Goal: Task Accomplishment & Management: Complete application form

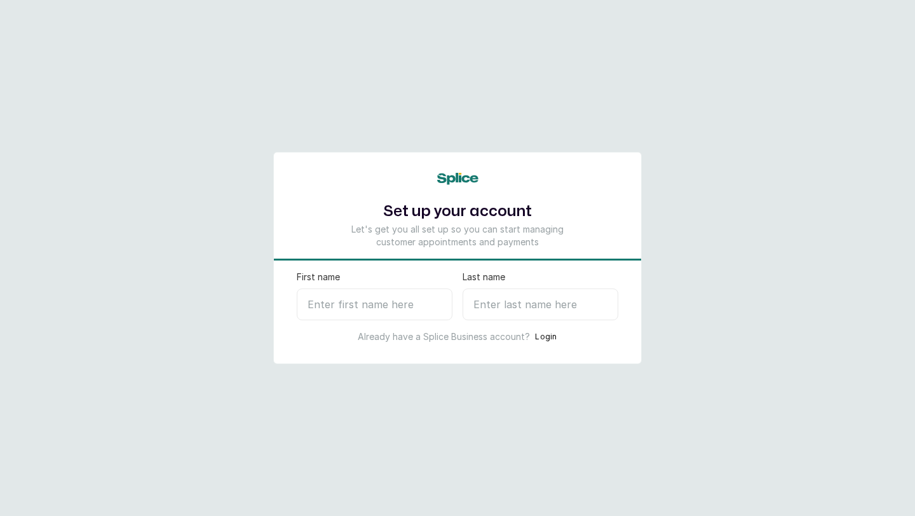
click at [367, 304] on input "First name" at bounding box center [375, 305] width 156 height 32
type input "Charlotte"
click at [500, 306] on input "Last name" at bounding box center [541, 305] width 156 height 32
type input "O"
select select "NG"
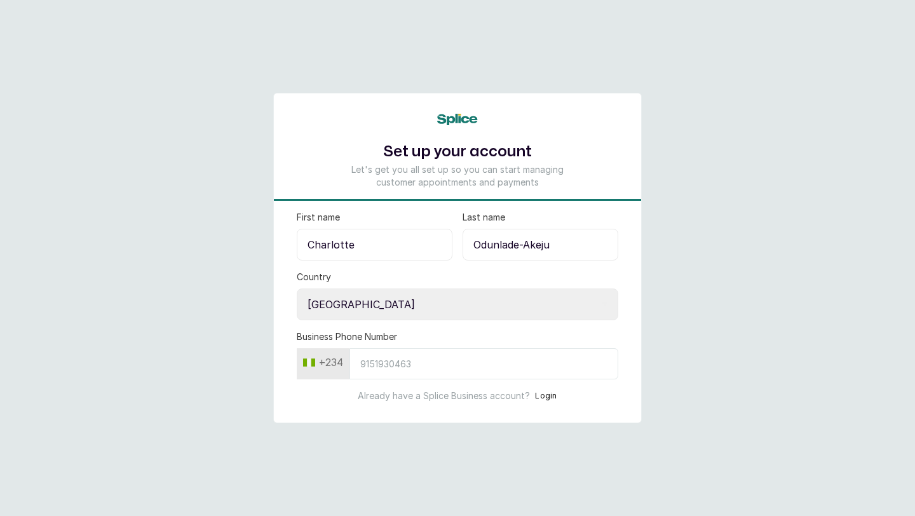
type input "Odunlade-Akeju"
click at [420, 367] on input "Business Phone Number" at bounding box center [484, 363] width 269 height 31
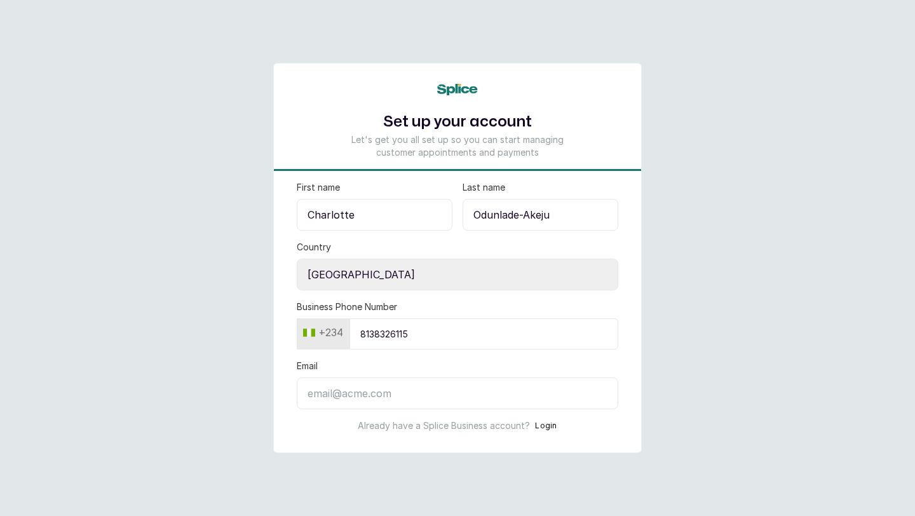
click at [413, 399] on input "Email" at bounding box center [458, 394] width 322 height 32
click at [436, 335] on input "8138326115" at bounding box center [484, 333] width 269 height 31
type input "8"
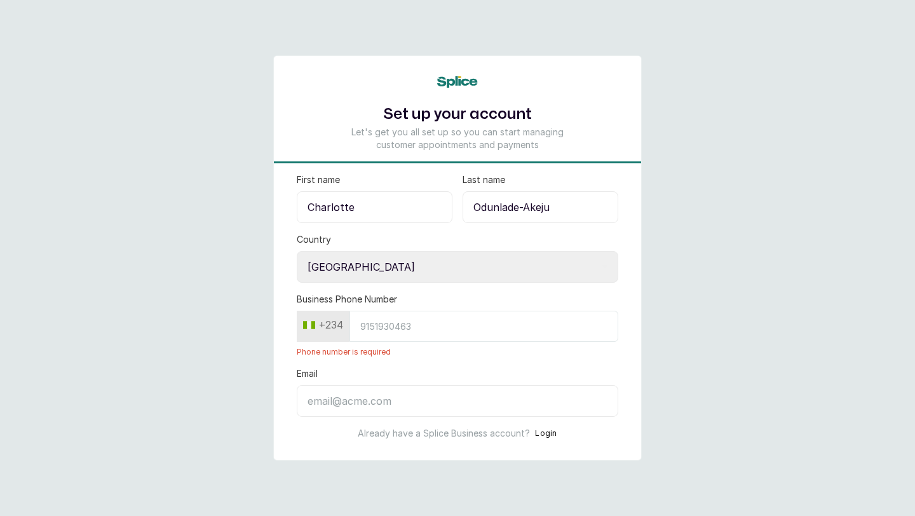
click at [436, 335] on input "Business Phone Number" at bounding box center [484, 326] width 269 height 31
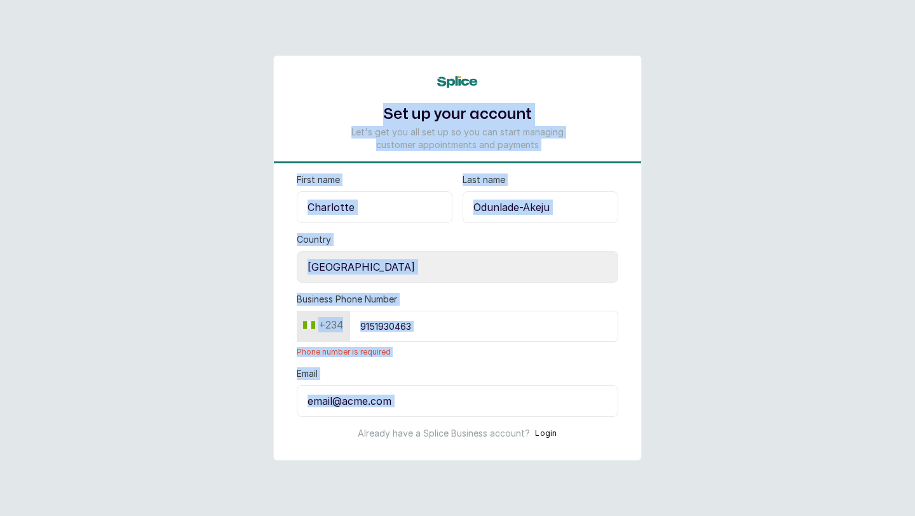
drag, startPoint x: 393, startPoint y: 418, endPoint x: 881, endPoint y: -56, distance: 680.1
click at [881, 0] on html "Set up your account Let's get you all set up so you can start managing customer…" at bounding box center [457, 258] width 915 height 516
click at [791, 161] on main "Set up your account Let's get you all set up so you can start managing customer…" at bounding box center [457, 258] width 915 height 516
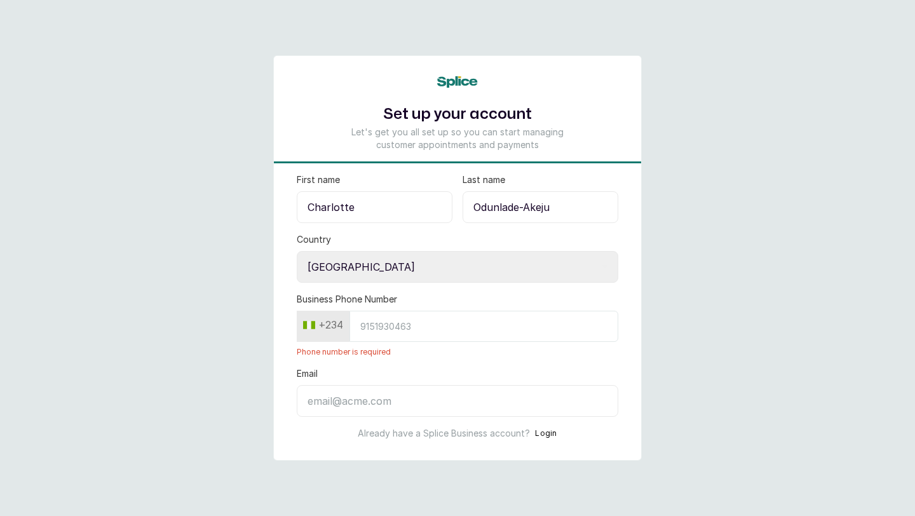
click at [378, 326] on input "Business Phone Number" at bounding box center [484, 326] width 269 height 31
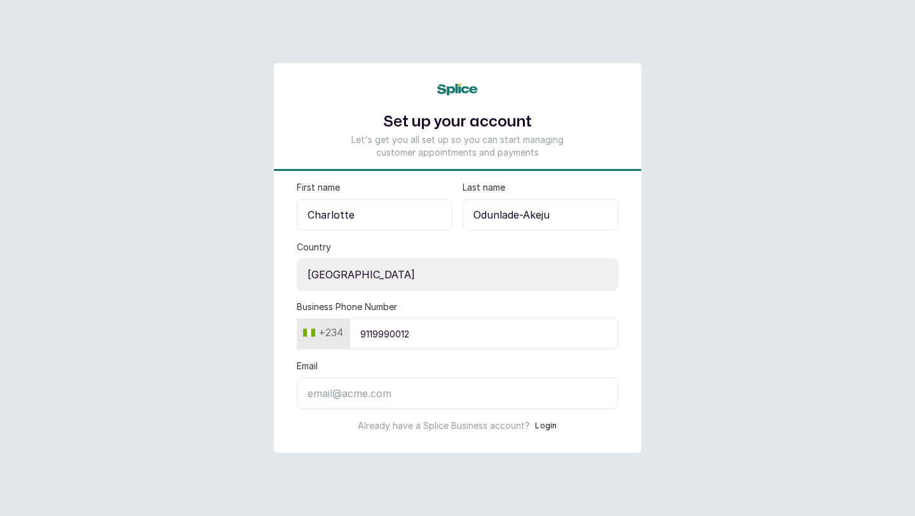
type input "9119990012"
click at [391, 393] on input "Email" at bounding box center [458, 394] width 322 height 32
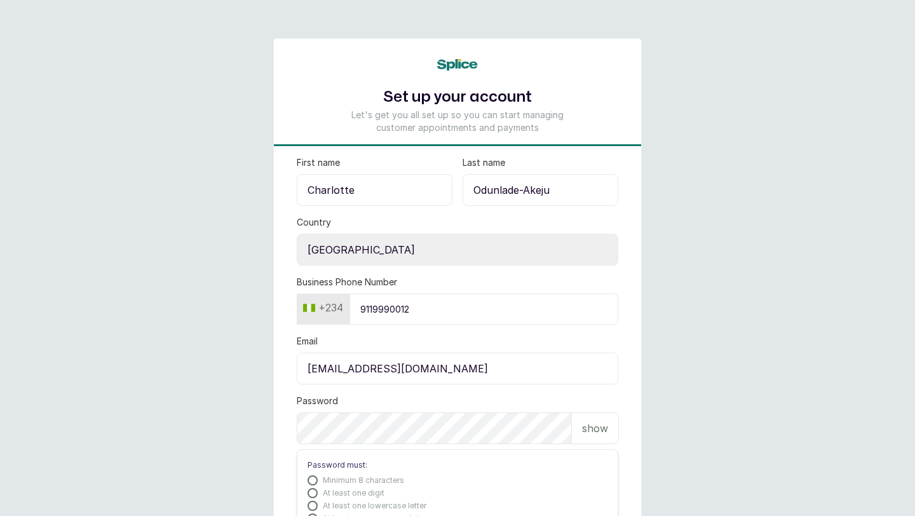
type input "[EMAIL_ADDRESS][DOMAIN_NAME]"
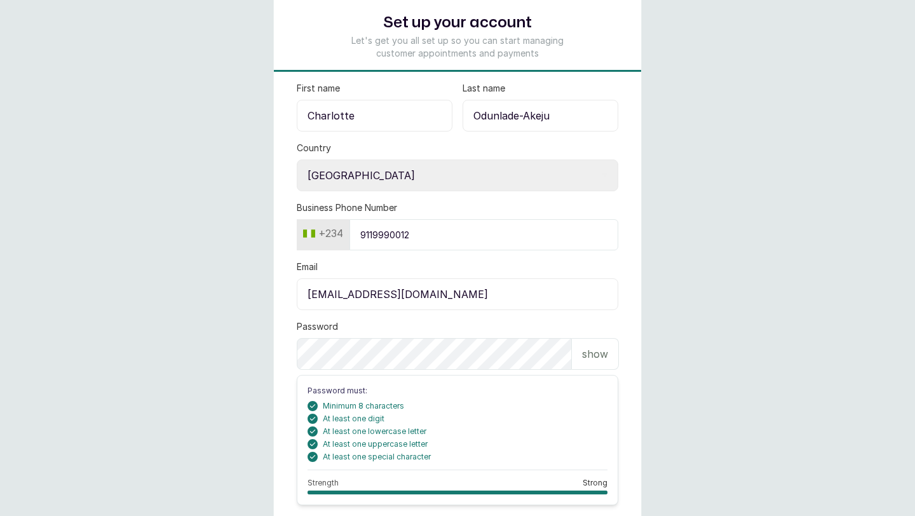
scroll to position [97, 0]
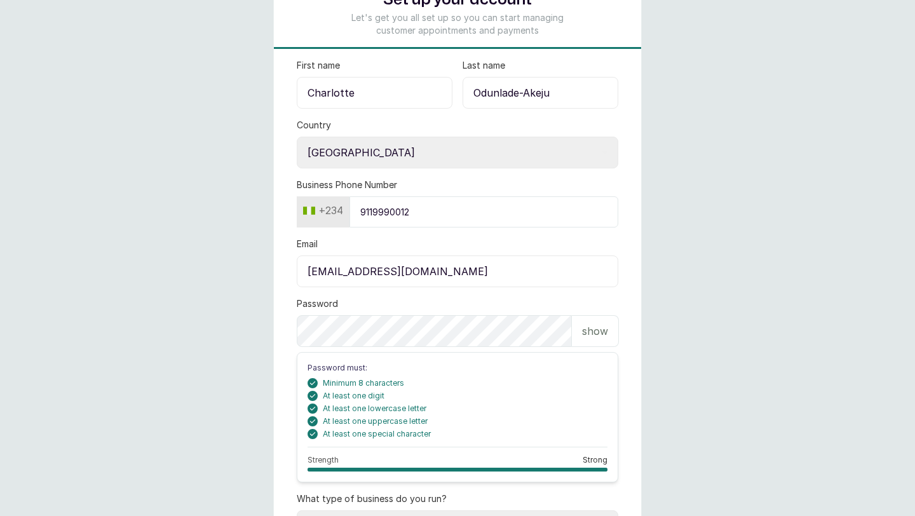
click at [591, 329] on p "show" at bounding box center [595, 331] width 26 height 15
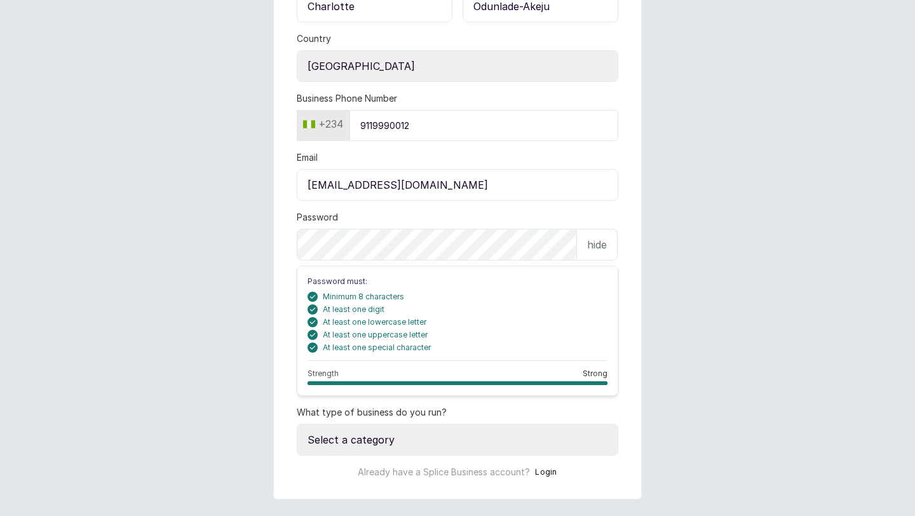
scroll to position [205, 0]
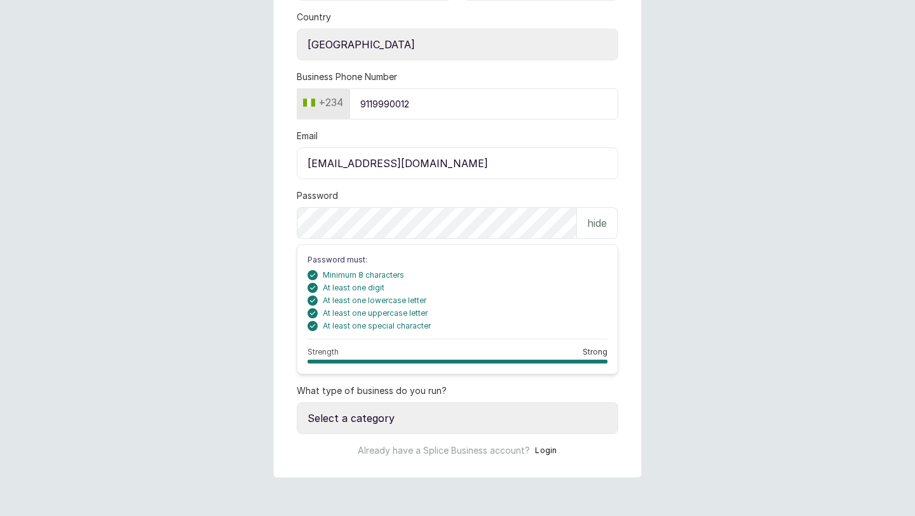
click at [414, 419] on select "Select a category I have more than one location I manage a team of beauty profe…" at bounding box center [458, 418] width 322 height 32
select select "independent_professional"
click at [297, 402] on select "Select a category I have more than one location I manage a team of beauty profe…" at bounding box center [458, 418] width 322 height 32
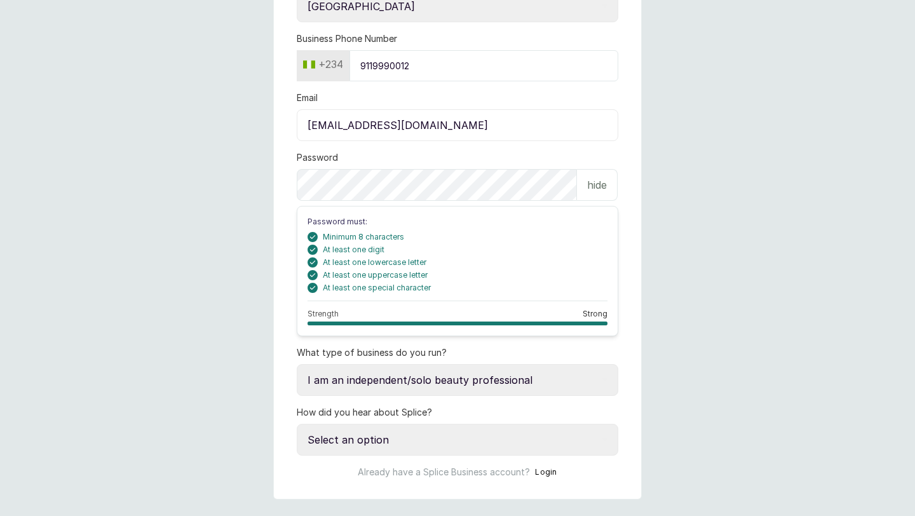
scroll to position [265, 0]
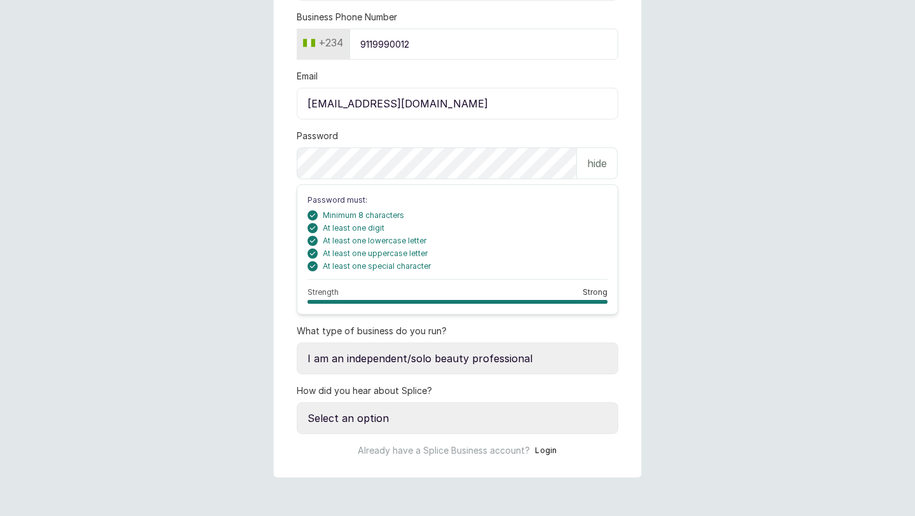
click at [399, 415] on select "Select an option Google search Instagram Facebook LinkedIn Splice Blog I was re…" at bounding box center [458, 418] width 322 height 32
select select "instagram"
click at [297, 402] on select "Select an option Google search Instagram Facebook LinkedIn Splice Blog I was re…" at bounding box center [458, 418] width 322 height 32
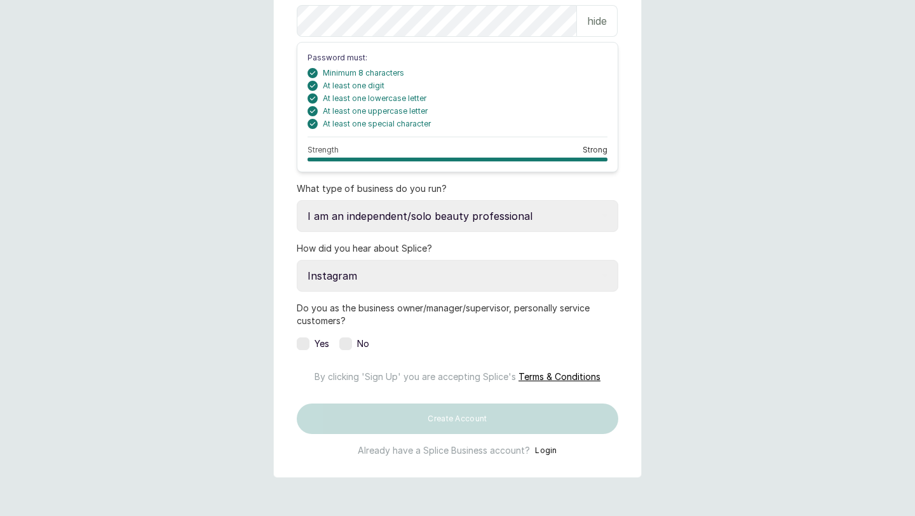
scroll to position [430, 0]
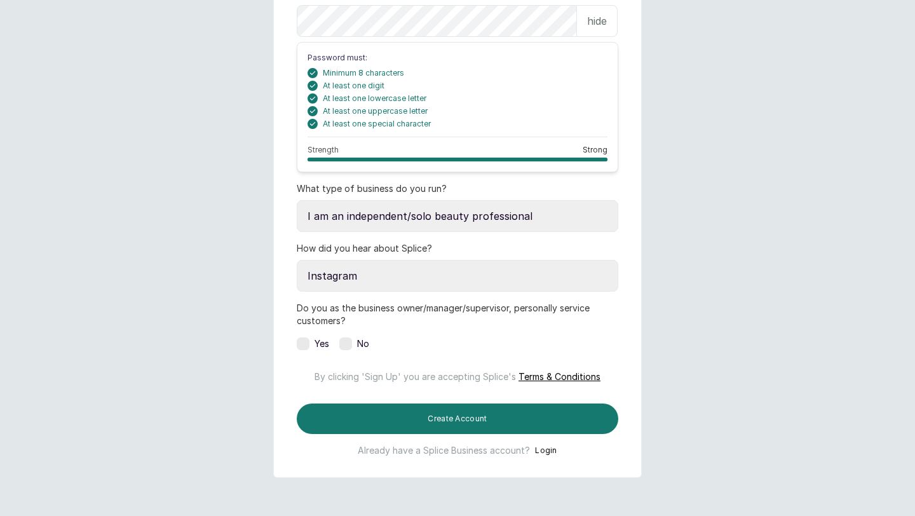
click at [340, 338] on label at bounding box center [345, 344] width 13 height 13
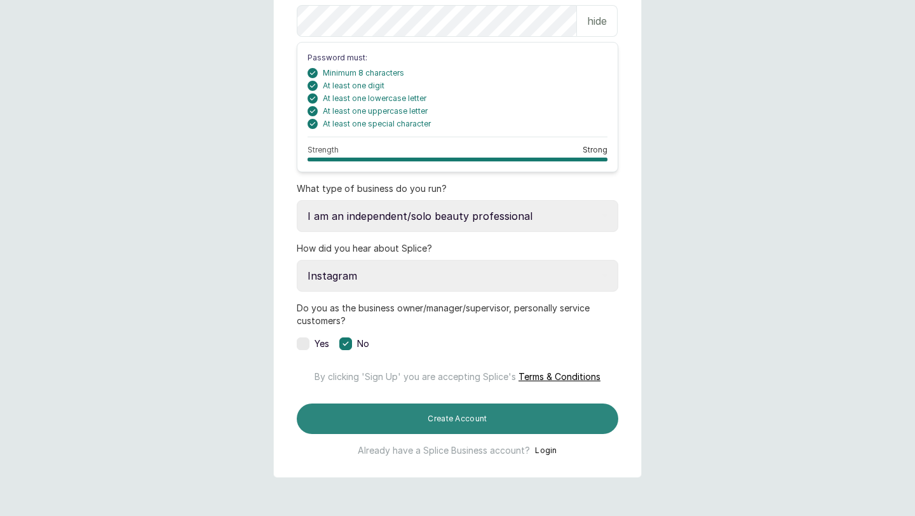
click at [411, 415] on button "Create Account" at bounding box center [458, 419] width 322 height 31
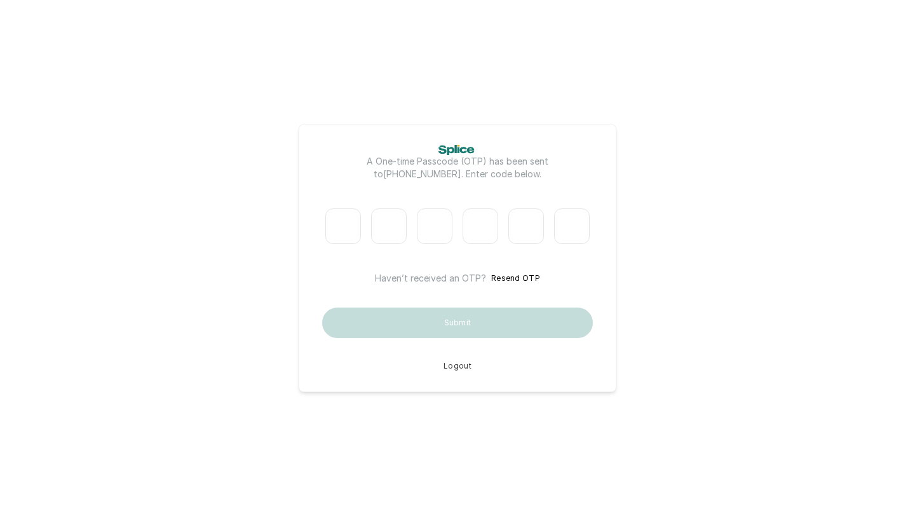
click at [346, 235] on input "Please enter verification code. Digit 1" at bounding box center [343, 226] width 36 height 36
type input "1"
type input "7"
type input "9"
type input "3"
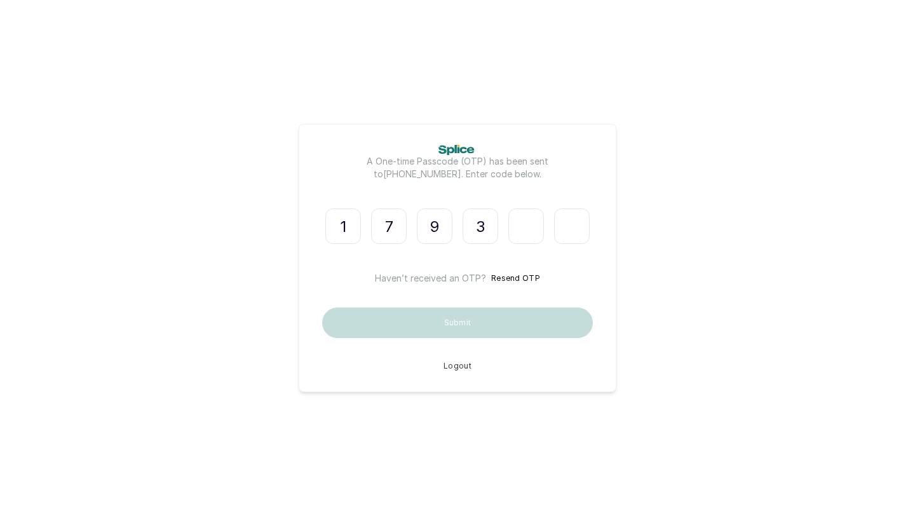
type input "4"
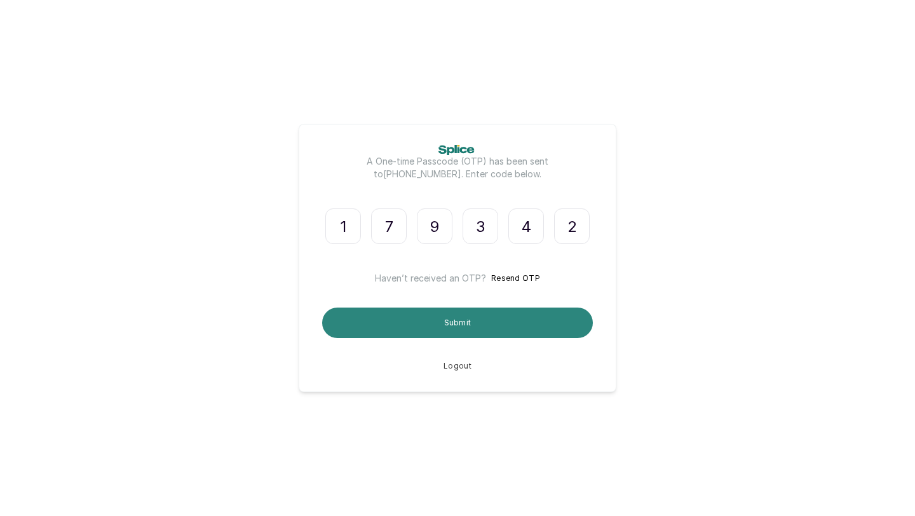
type input "2"
click at [388, 328] on button "Submit" at bounding box center [457, 323] width 271 height 31
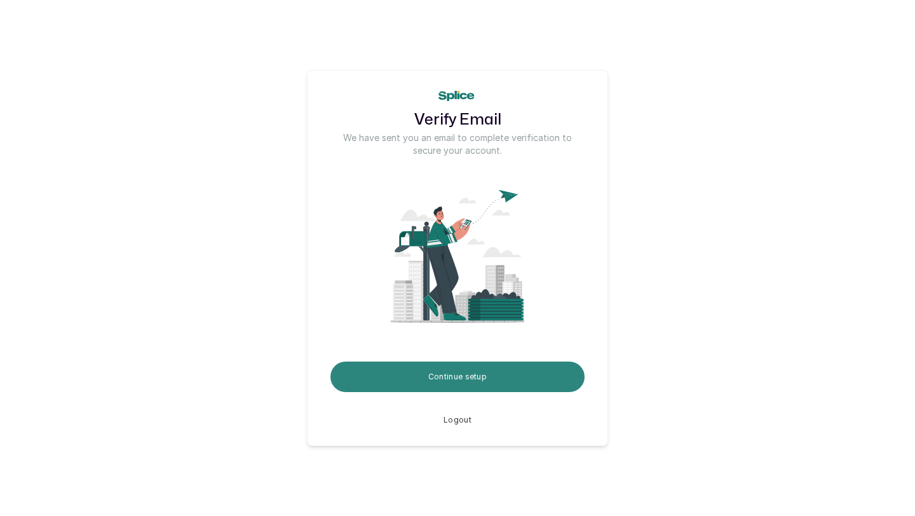
click at [444, 374] on button "Continue setup" at bounding box center [458, 377] width 254 height 31
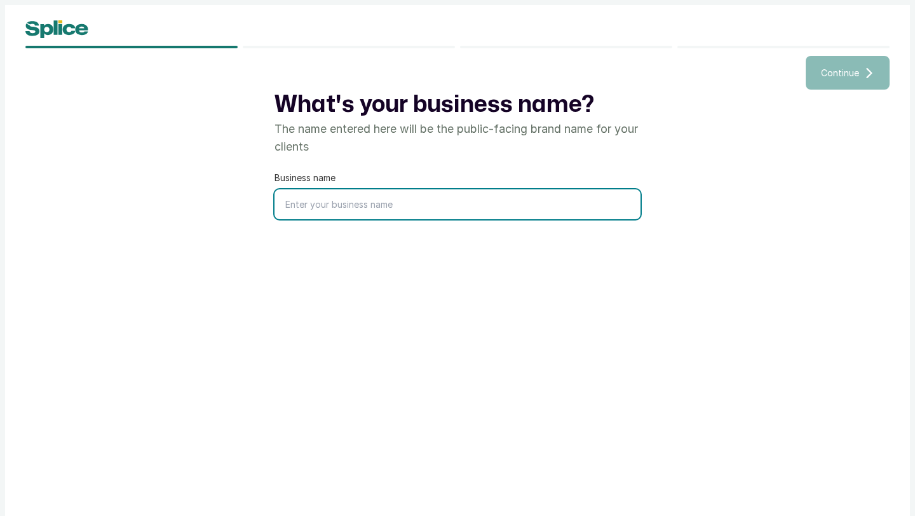
click at [436, 201] on input "text" at bounding box center [458, 204] width 366 height 30
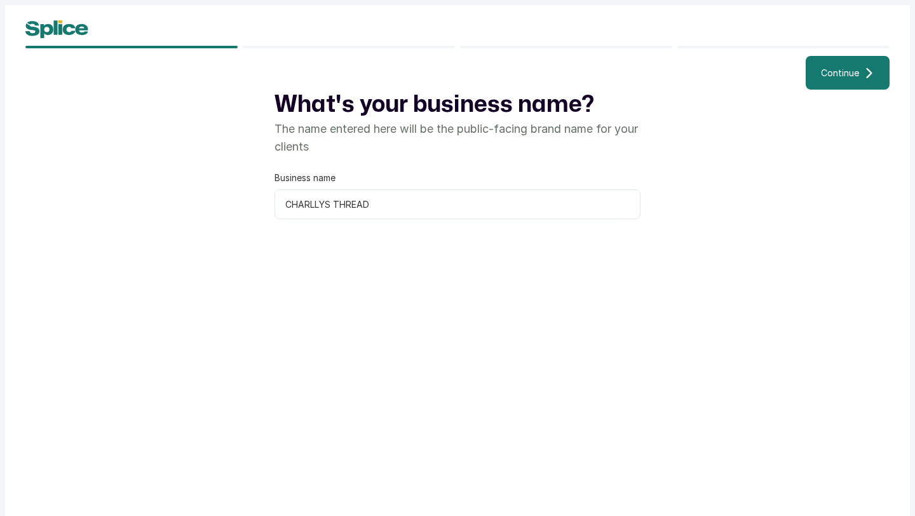
click at [844, 75] on span "Continue" at bounding box center [840, 72] width 38 height 13
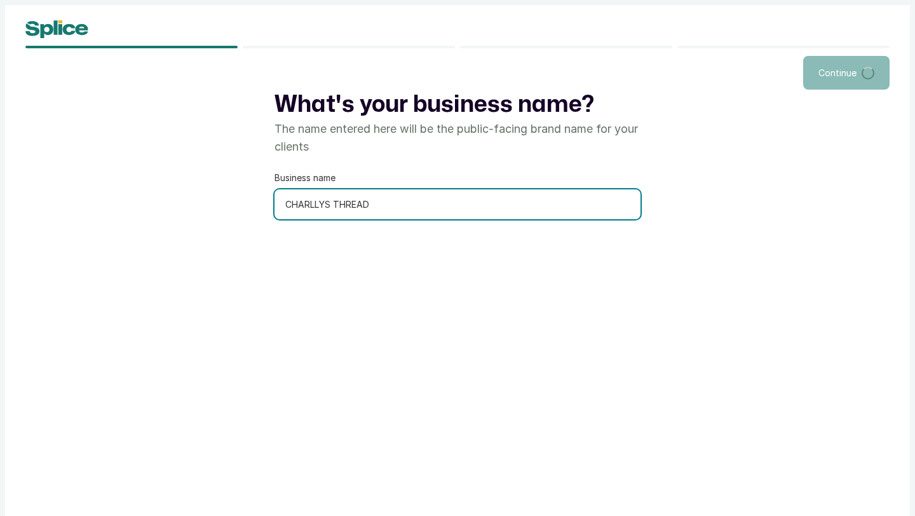
click at [326, 205] on input "CHARLLYS THREAD" at bounding box center [458, 204] width 366 height 30
type input "CHARLLY"S THREAD"
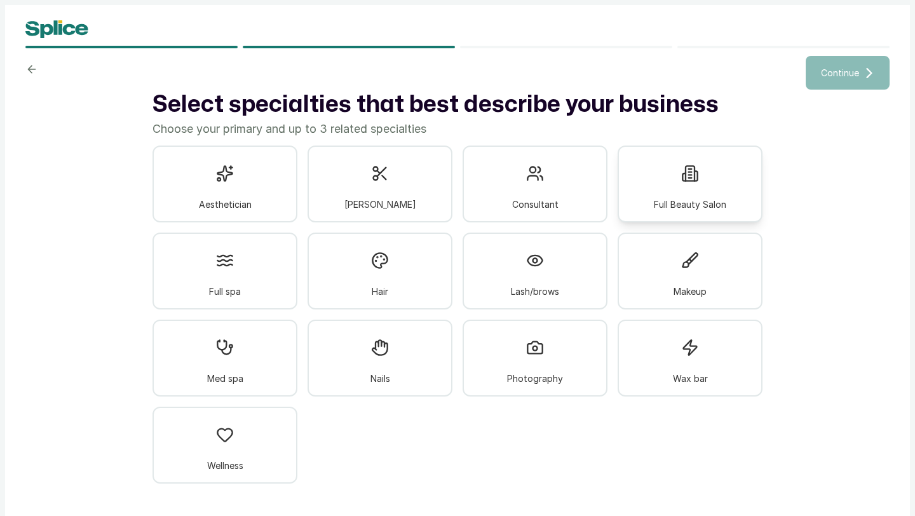
click at [709, 195] on div "Full Beauty Salon" at bounding box center [690, 184] width 145 height 77
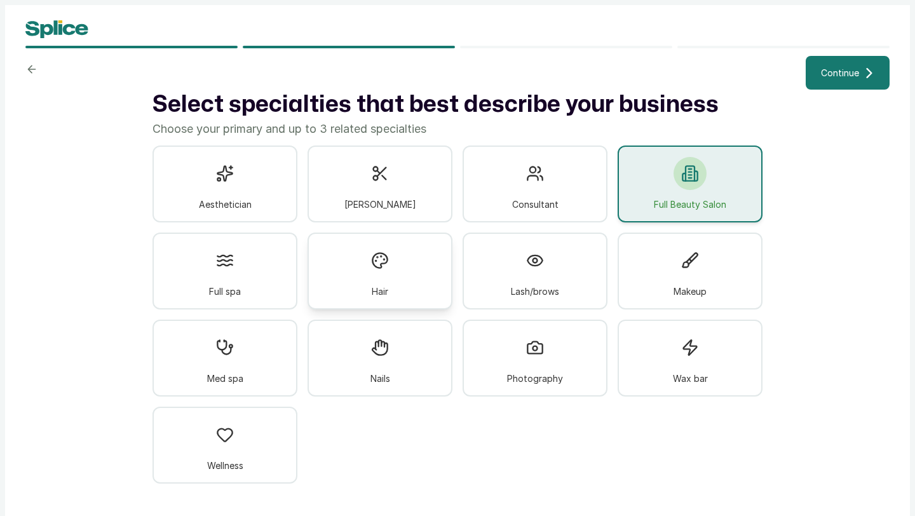
click at [376, 269] on div at bounding box center [380, 260] width 33 height 33
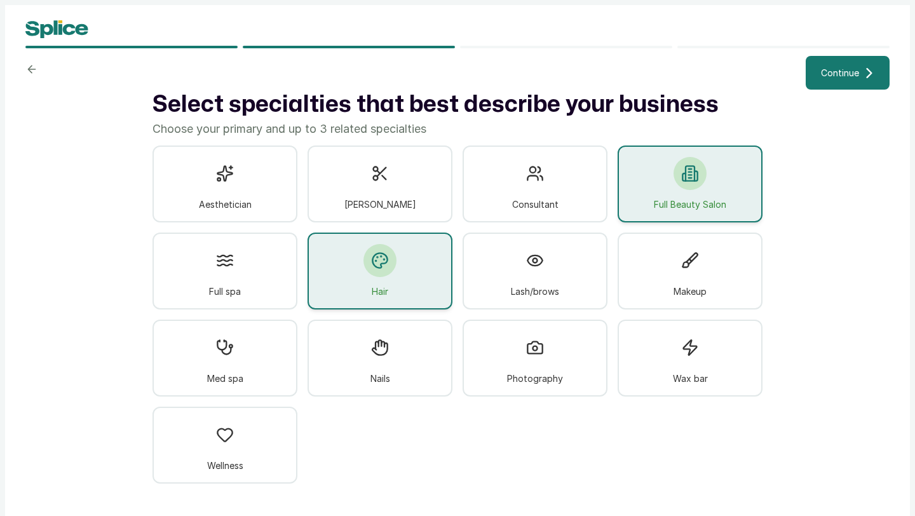
click at [835, 81] on button "Continue" at bounding box center [848, 73] width 84 height 34
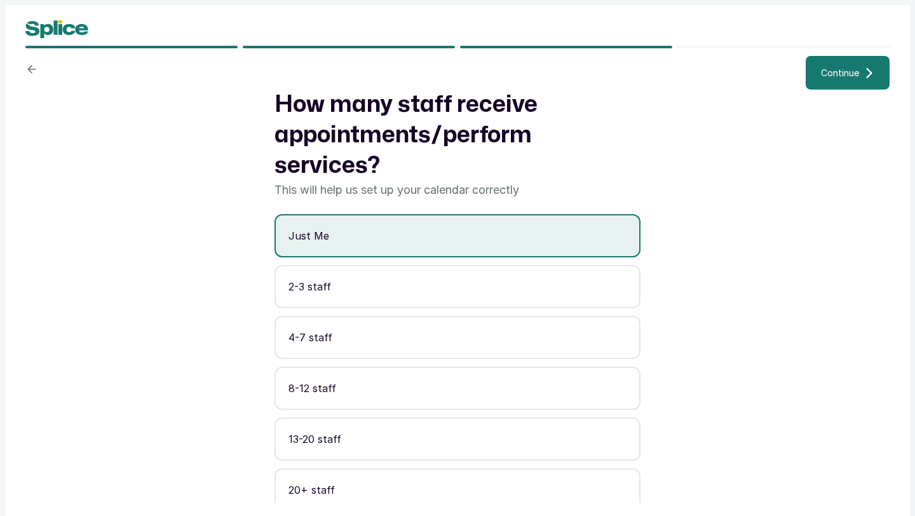
click at [836, 72] on span "Continue" at bounding box center [840, 72] width 38 height 13
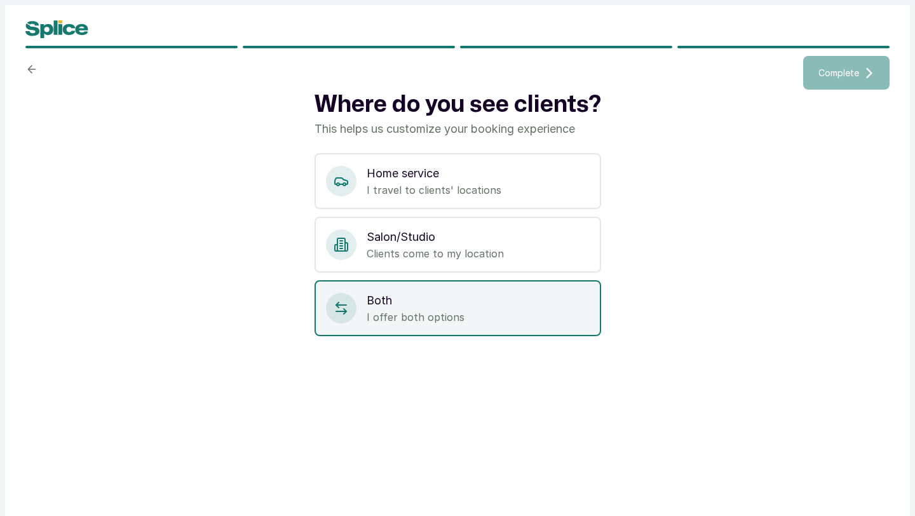
click at [394, 290] on div "Both I offer both options" at bounding box center [458, 308] width 287 height 56
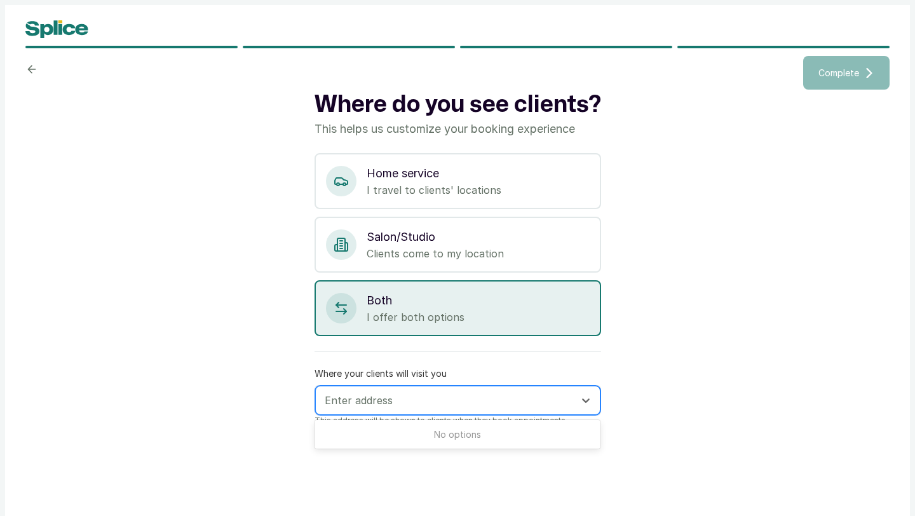
click at [420, 395] on div at bounding box center [446, 400] width 243 height 17
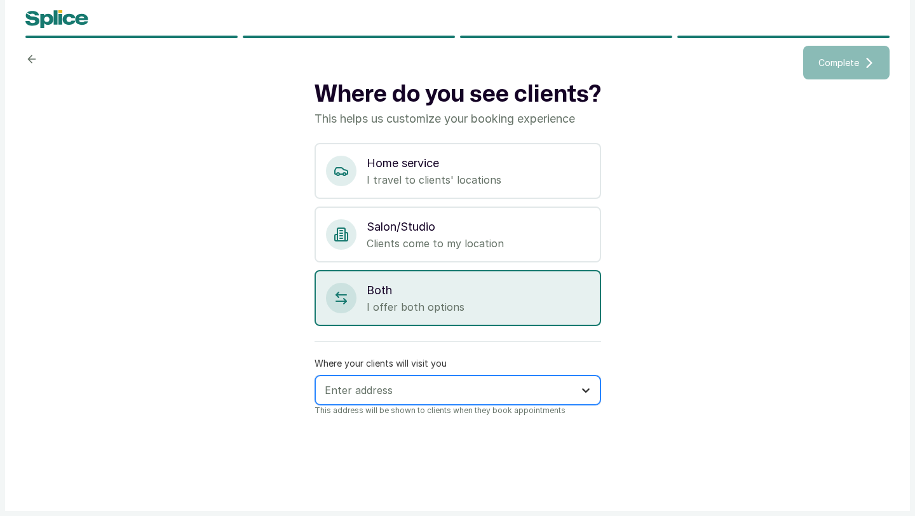
click at [577, 391] on div at bounding box center [586, 390] width 23 height 23
click at [456, 390] on div at bounding box center [446, 390] width 243 height 17
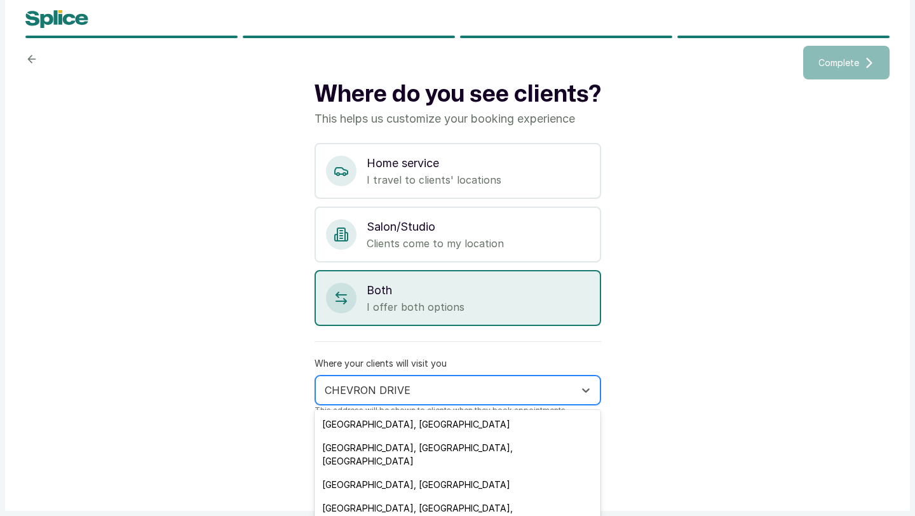
type input "CHEVRON DRIVE"
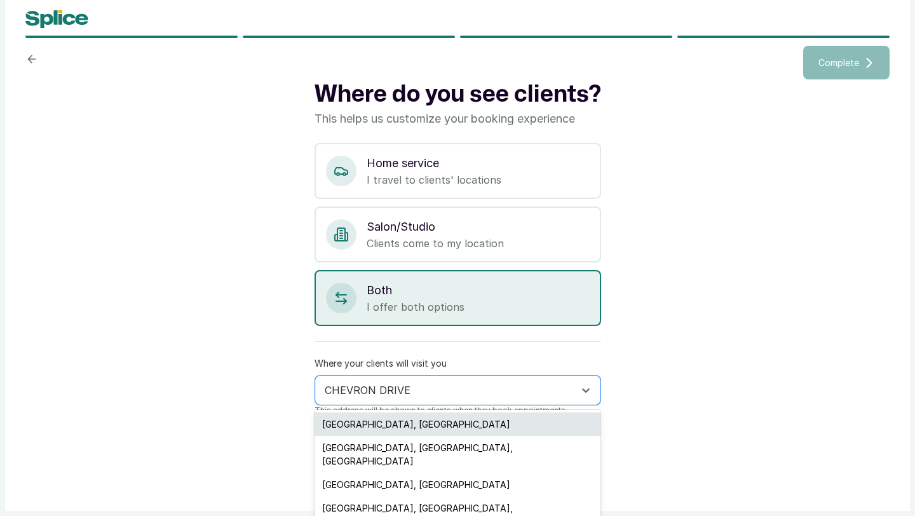
click at [409, 425] on div "Chevron Drive, Lagos, Nigeria" at bounding box center [458, 425] width 286 height 24
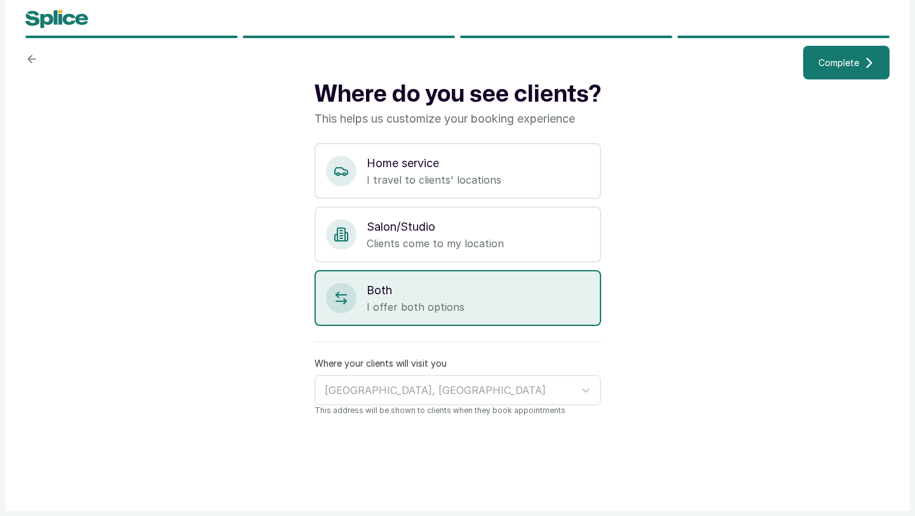
click at [836, 58] on span "Complete" at bounding box center [839, 62] width 41 height 13
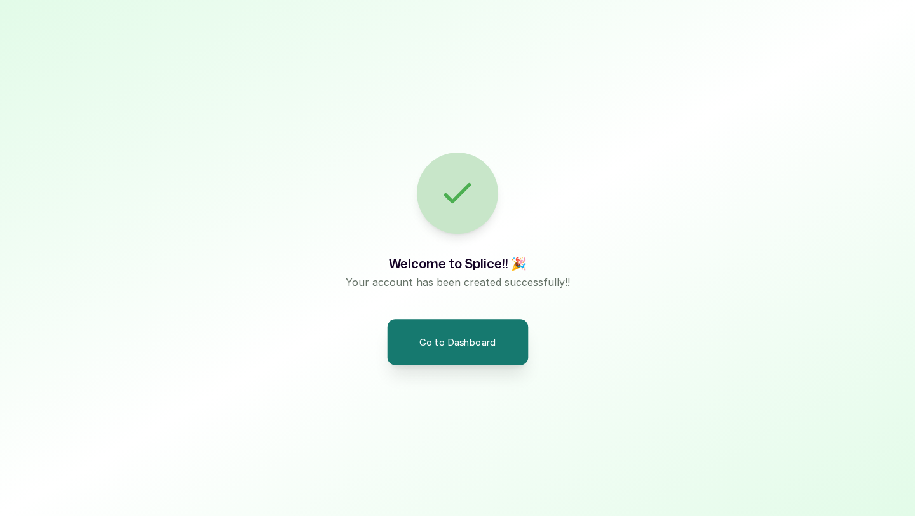
click at [436, 340] on button "Go to Dashboard" at bounding box center [457, 342] width 141 height 46
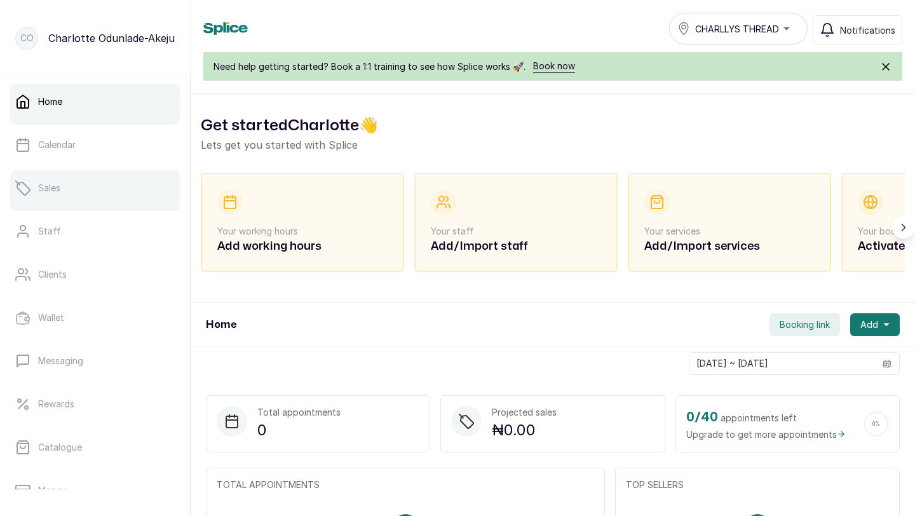
click at [175, 173] on link "Sales" at bounding box center [95, 188] width 170 height 36
